Goal: Transaction & Acquisition: Purchase product/service

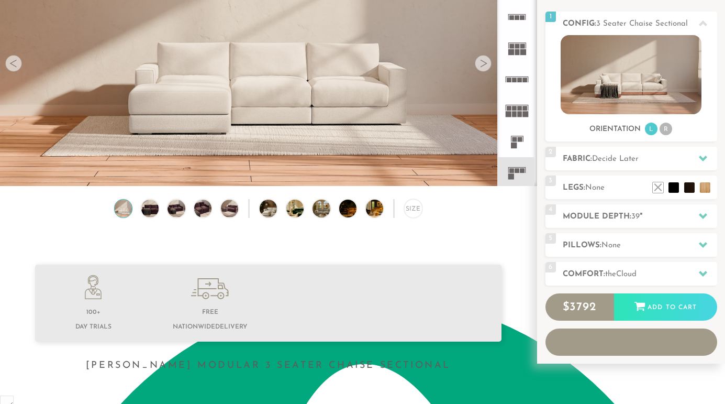
scroll to position [129, 0]
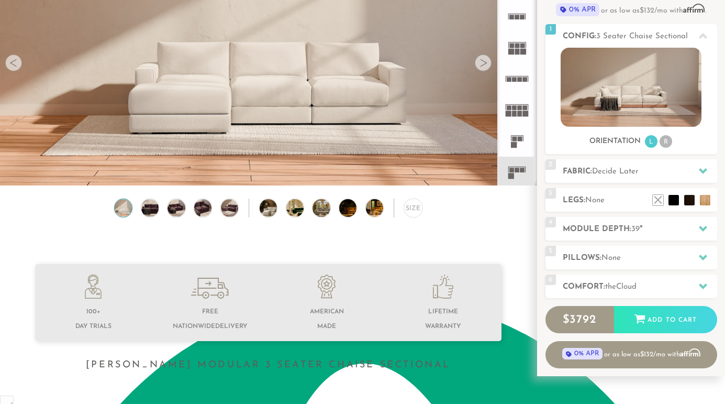
click at [483, 61] on div at bounding box center [483, 62] width 17 height 17
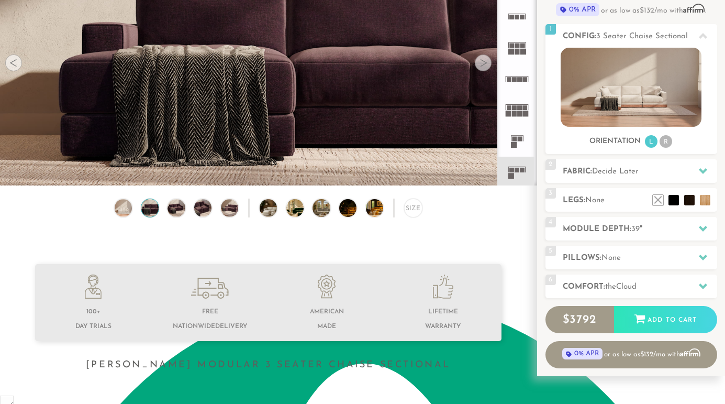
click at [483, 61] on div at bounding box center [483, 62] width 17 height 17
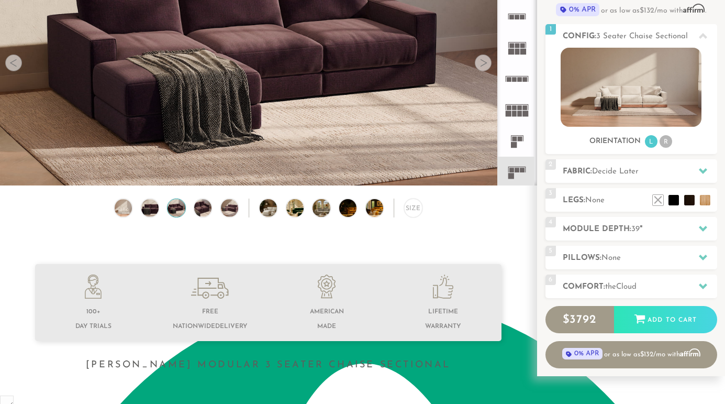
click at [483, 61] on div at bounding box center [483, 62] width 17 height 17
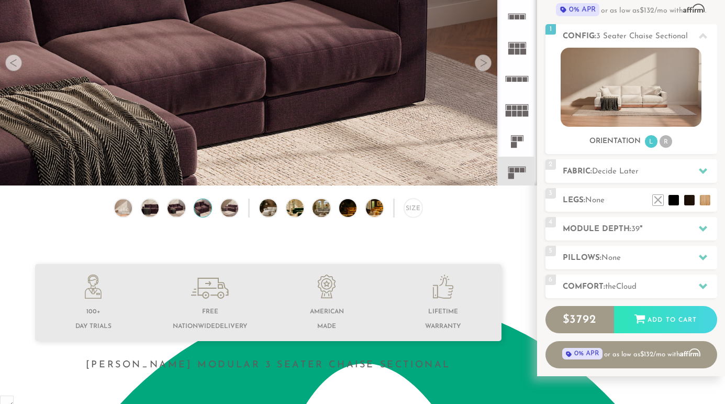
click at [483, 61] on div at bounding box center [483, 62] width 17 height 17
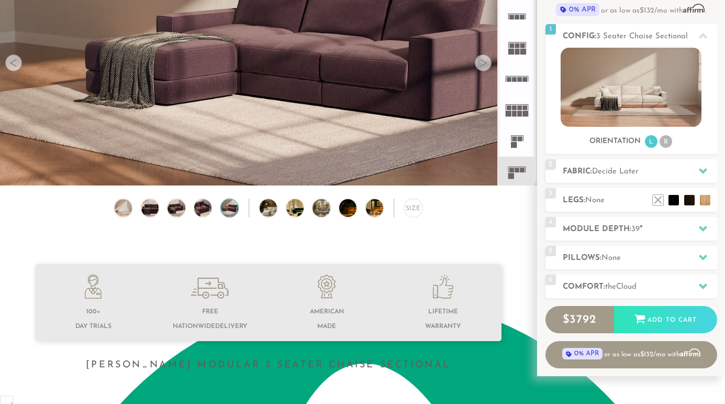
click at [483, 61] on div at bounding box center [483, 62] width 17 height 17
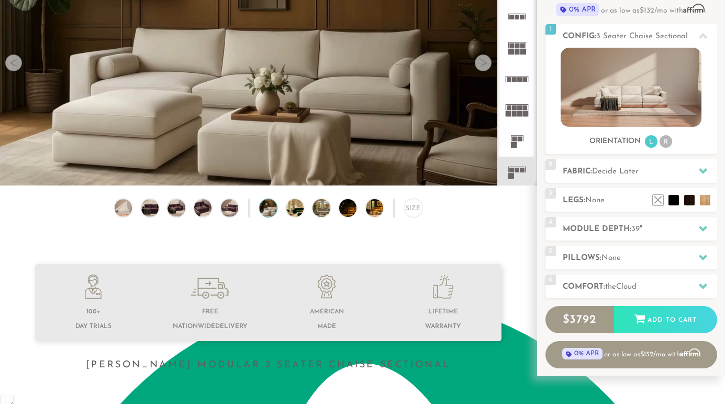
click at [483, 61] on div at bounding box center [483, 62] width 17 height 17
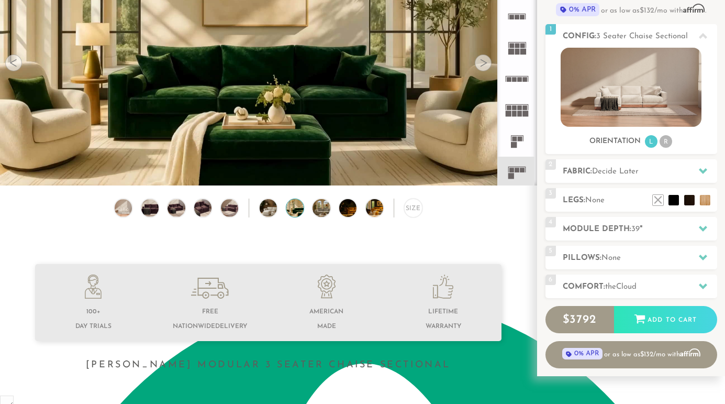
click at [483, 61] on div at bounding box center [483, 62] width 17 height 17
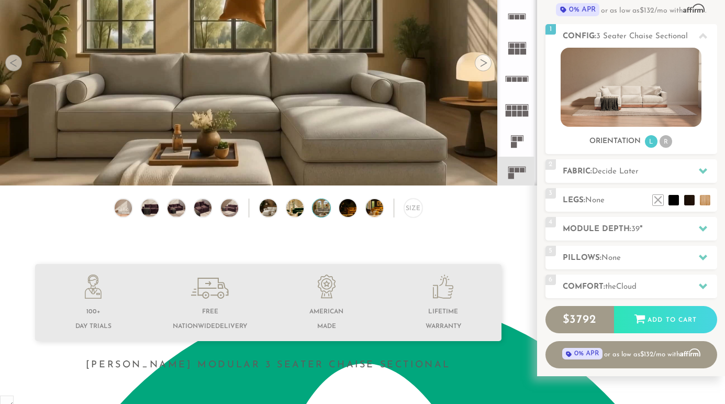
click at [486, 64] on div at bounding box center [483, 62] width 17 height 17
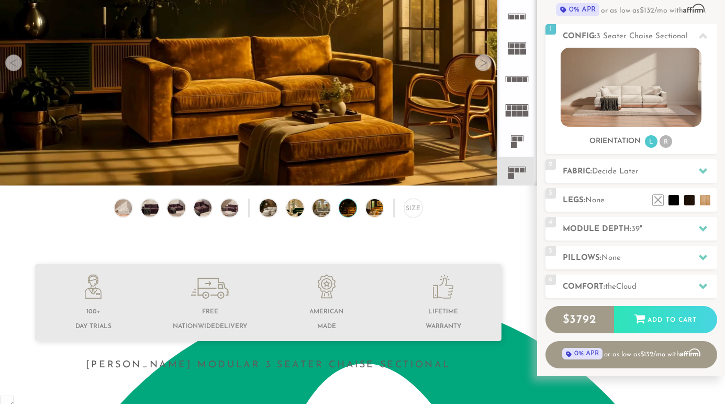
click at [486, 64] on div at bounding box center [483, 62] width 17 height 17
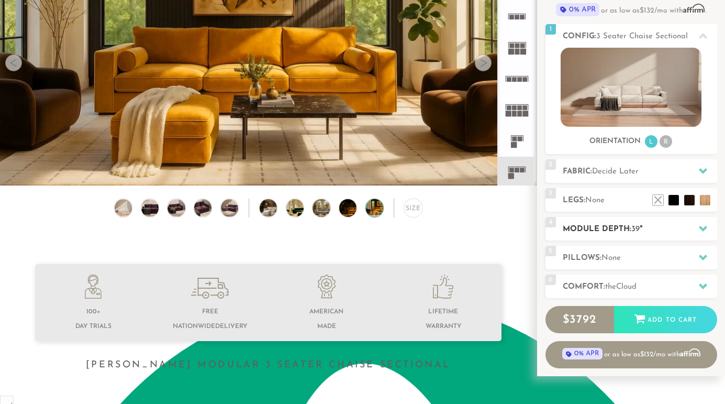
click at [702, 227] on icon at bounding box center [703, 228] width 8 height 8
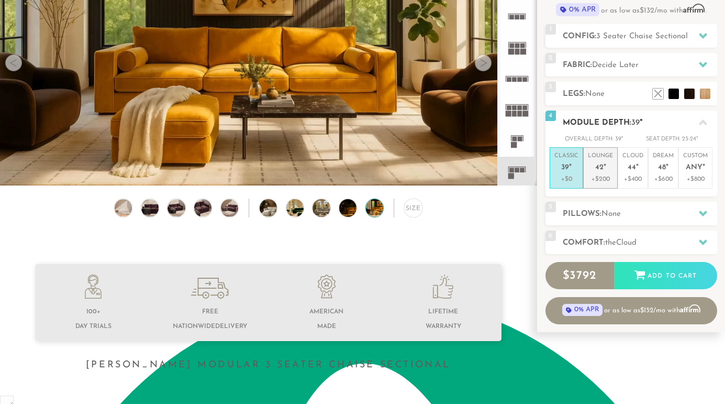
click at [597, 175] on p "+$200" at bounding box center [600, 178] width 25 height 9
click at [691, 220] on div "5 Pillows: None" at bounding box center [631, 214] width 172 height 24
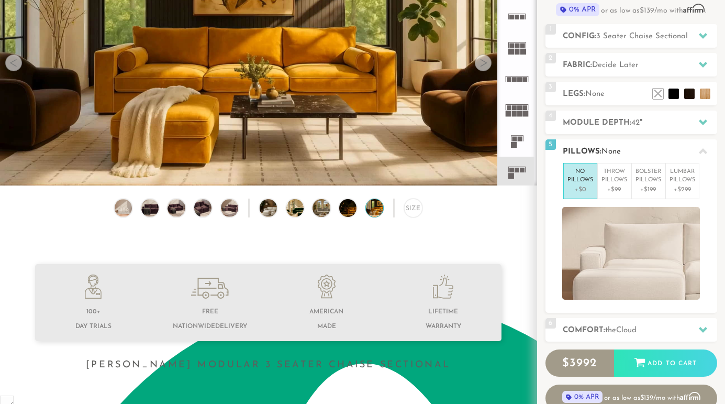
click at [704, 150] on icon at bounding box center [703, 151] width 8 height 6
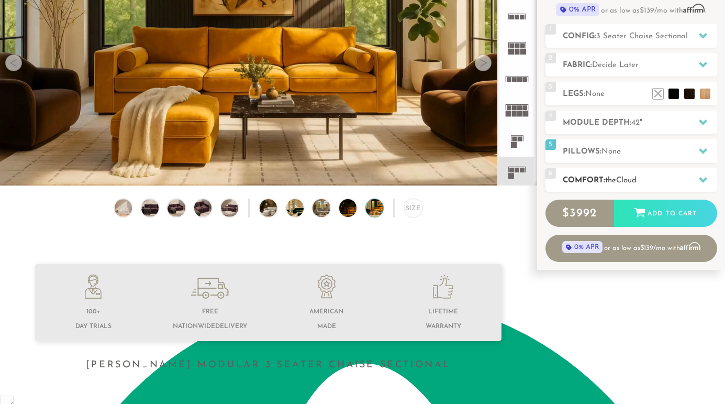
click at [694, 180] on div at bounding box center [703, 179] width 22 height 21
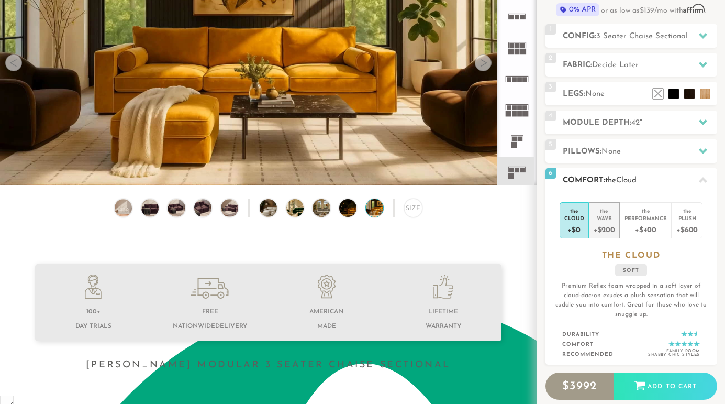
click at [608, 211] on div "the" at bounding box center [604, 209] width 21 height 10
click at [697, 178] on div at bounding box center [703, 179] width 22 height 21
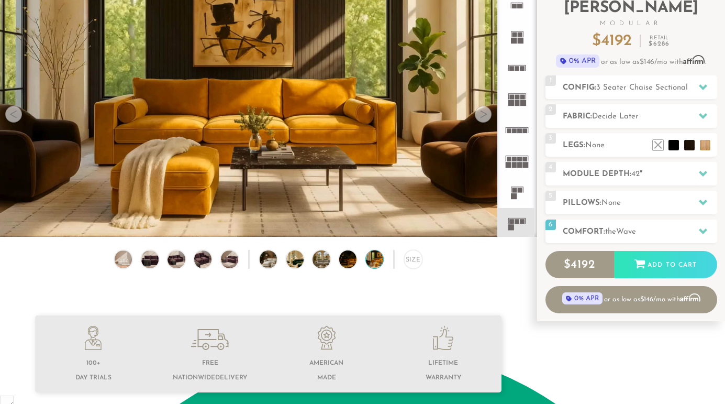
scroll to position [0, 0]
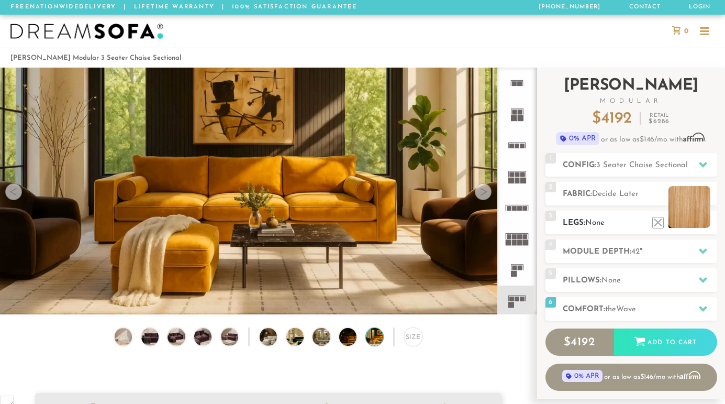
click at [702, 221] on li at bounding box center [689, 207] width 42 height 42
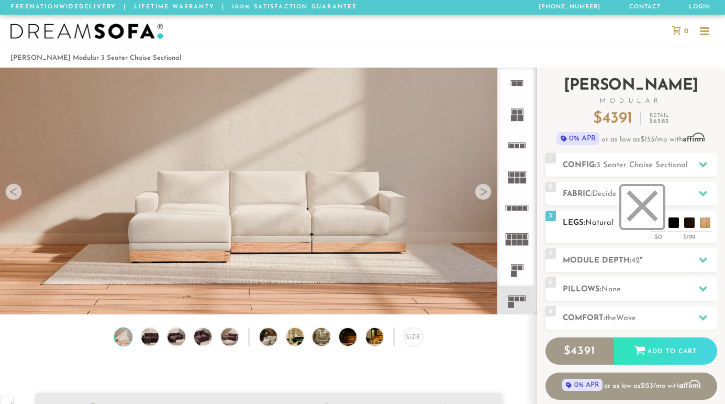
click at [641, 219] on li at bounding box center [642, 207] width 42 height 42
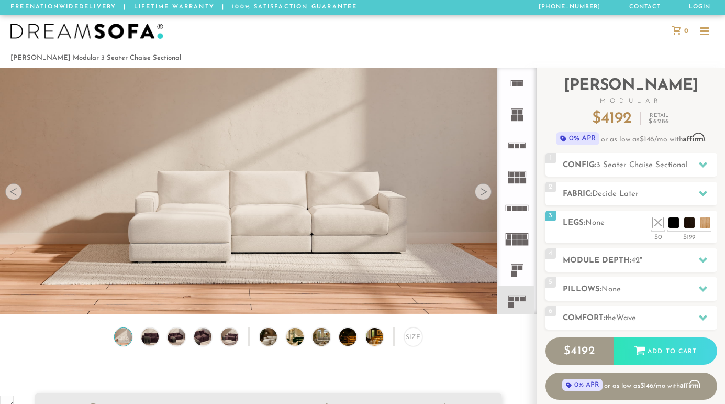
click at [96, 36] on img at bounding box center [86, 32] width 153 height 16
